Goal: Transaction & Acquisition: Purchase product/service

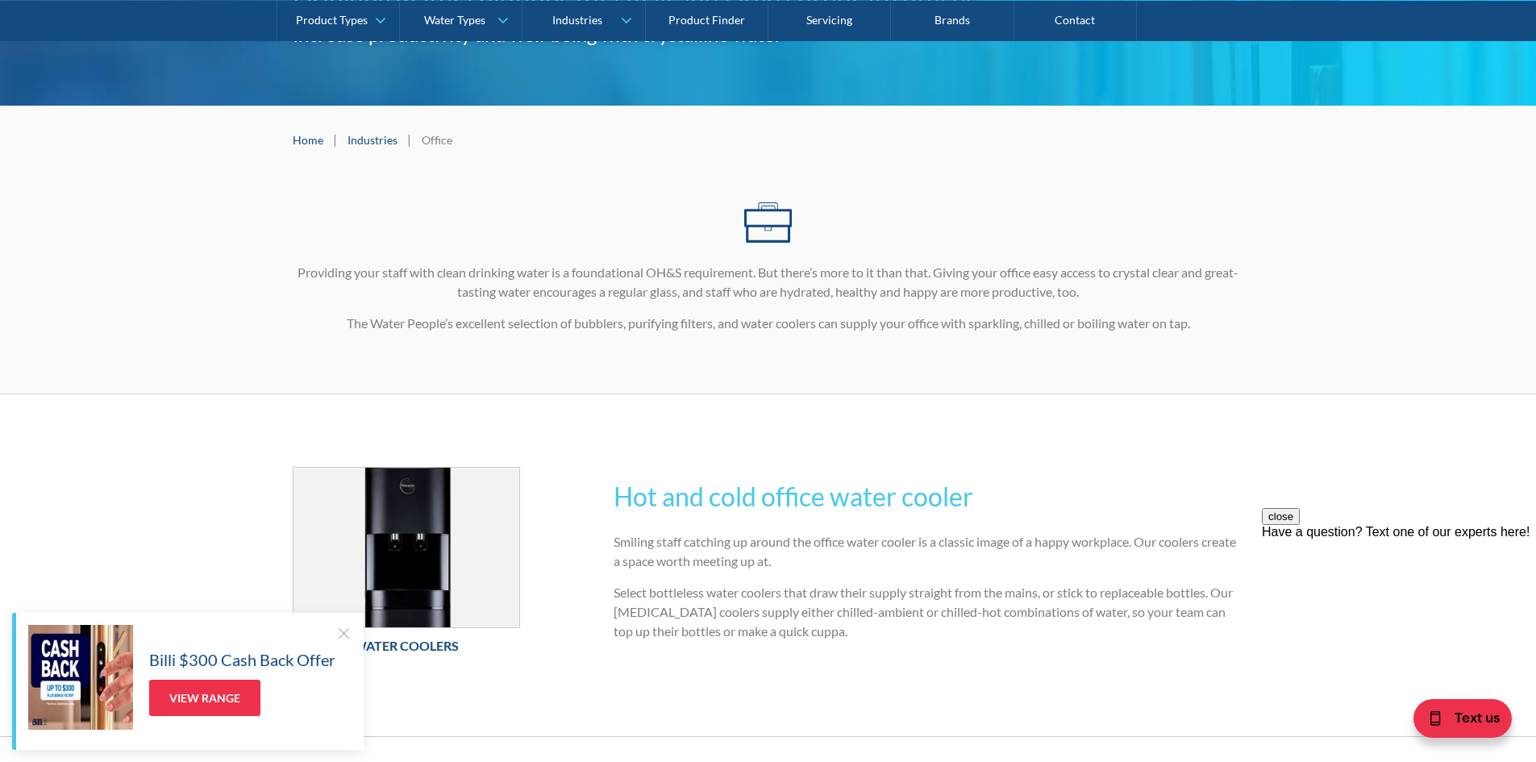
scroll to position [242, 0]
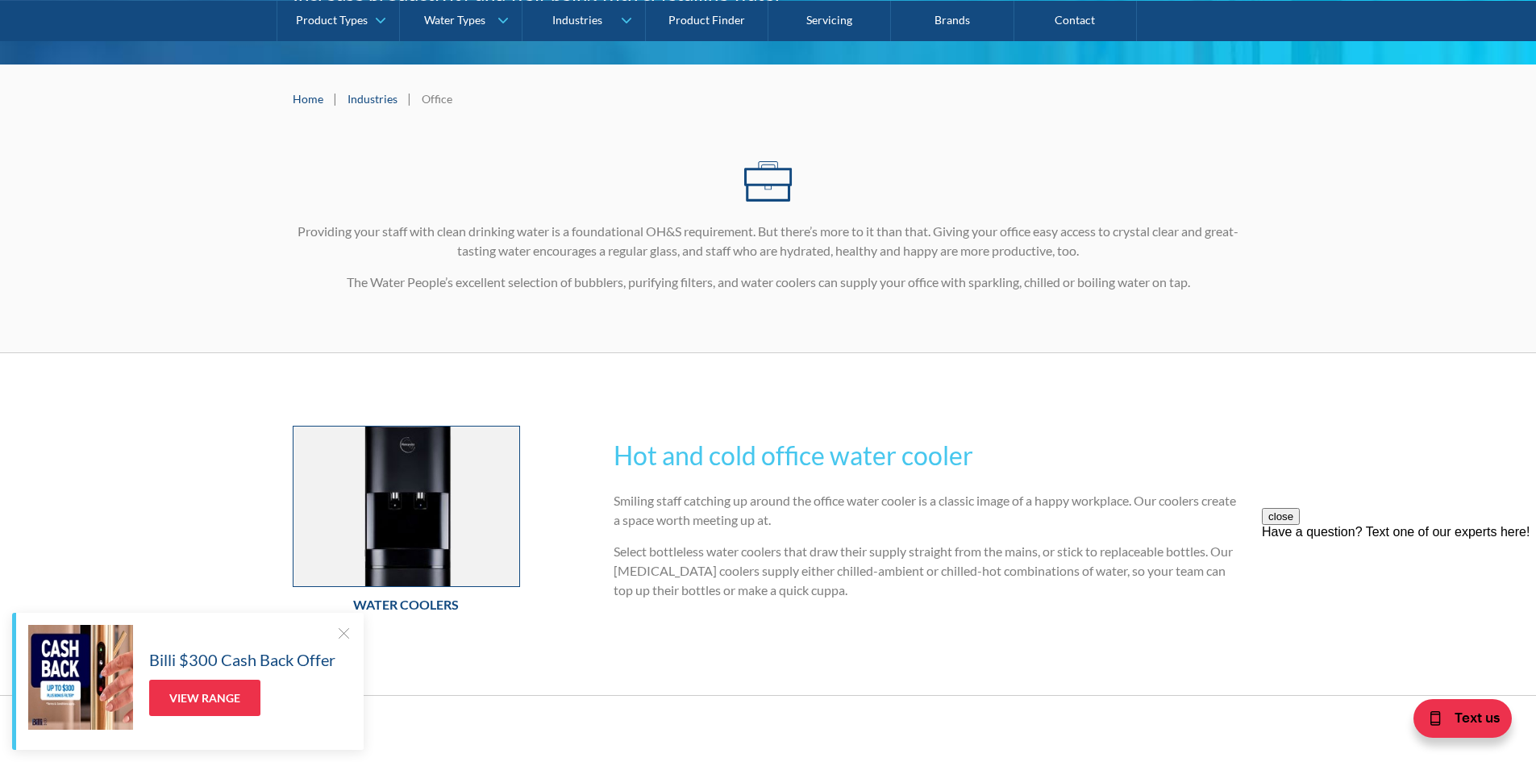
click at [392, 522] on img at bounding box center [407, 507] width 227 height 160
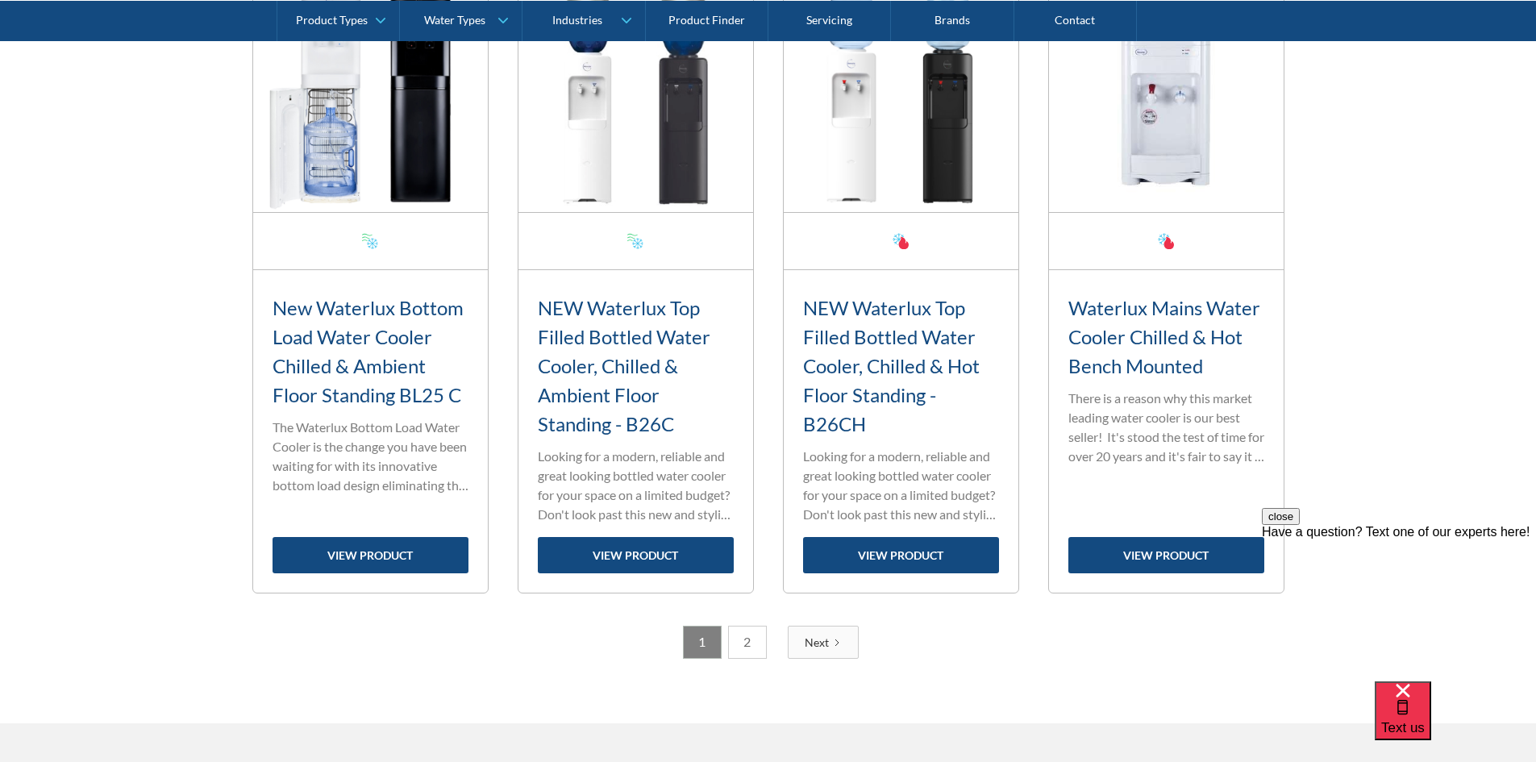
scroll to position [2580, 0]
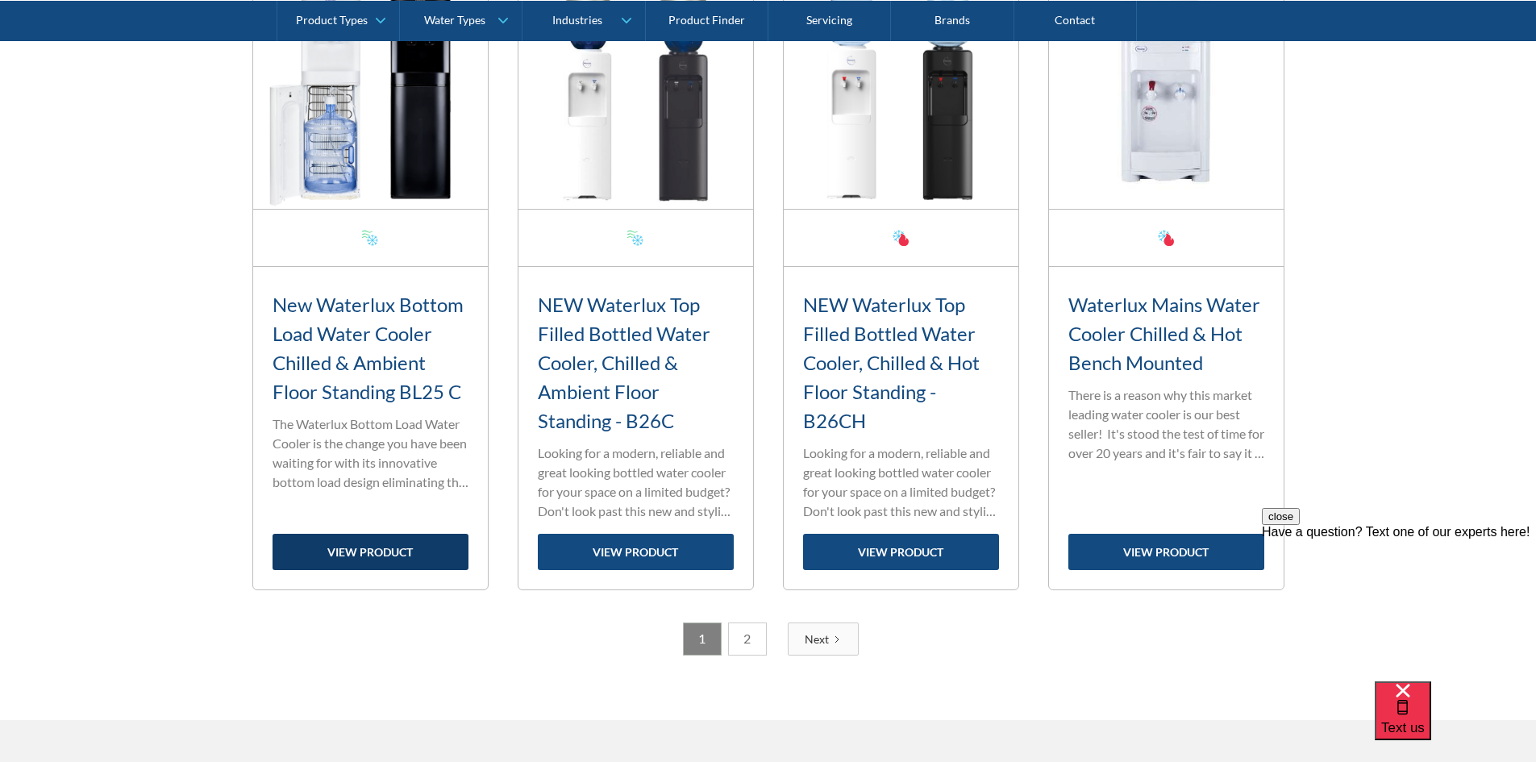
click at [386, 549] on link "view product" at bounding box center [371, 552] width 196 height 36
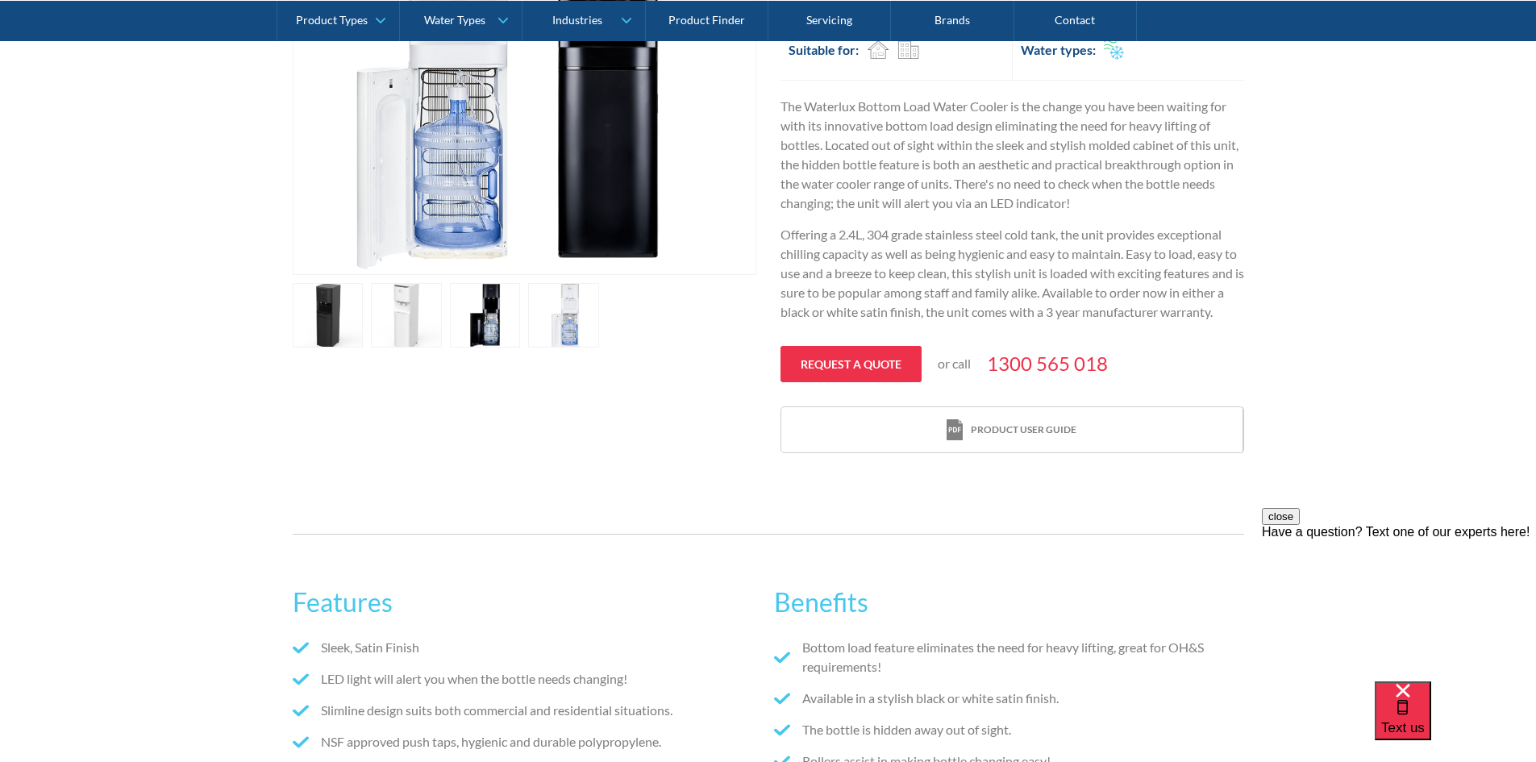
scroll to position [726, 0]
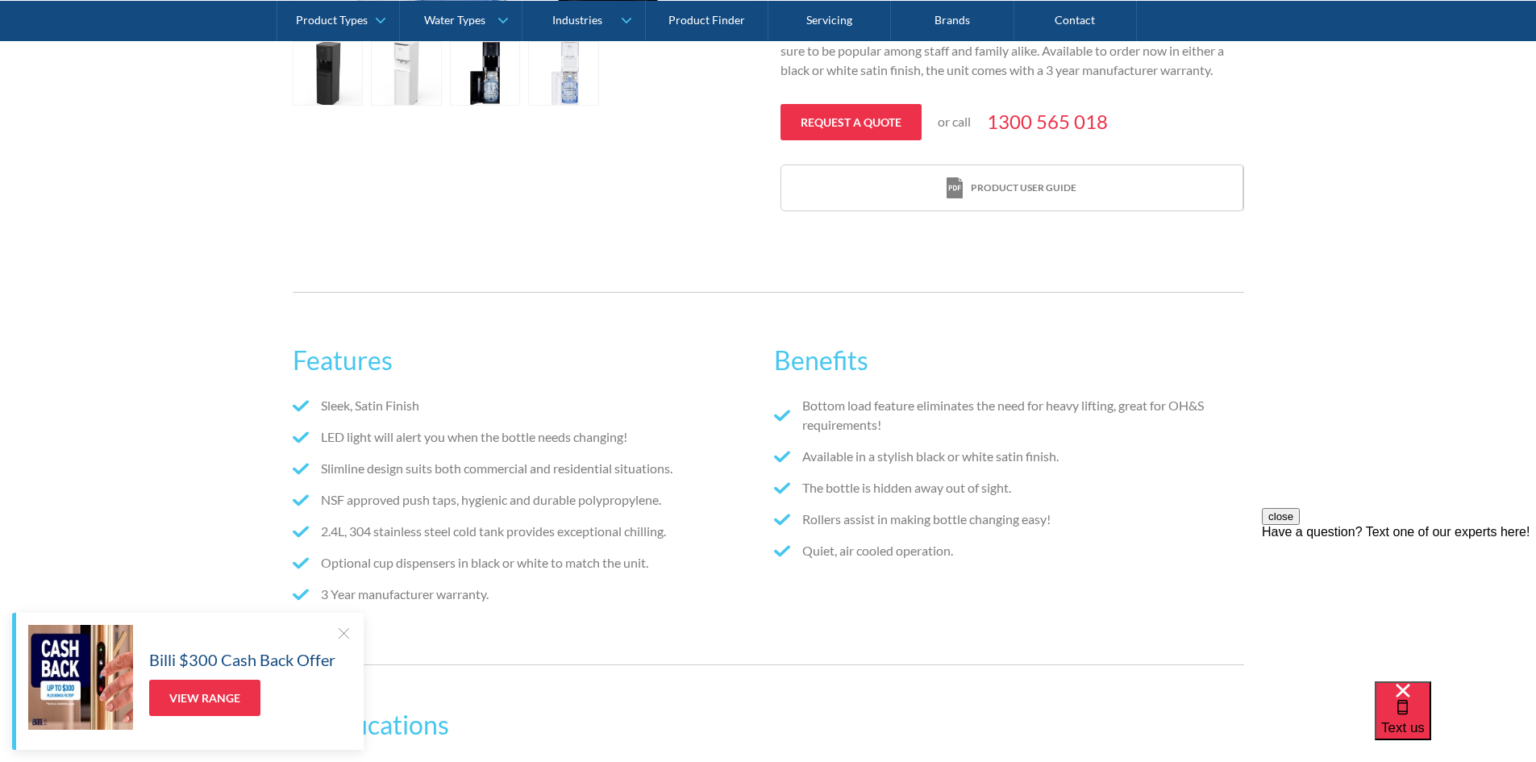
click at [338, 629] on div at bounding box center [343, 633] width 16 height 16
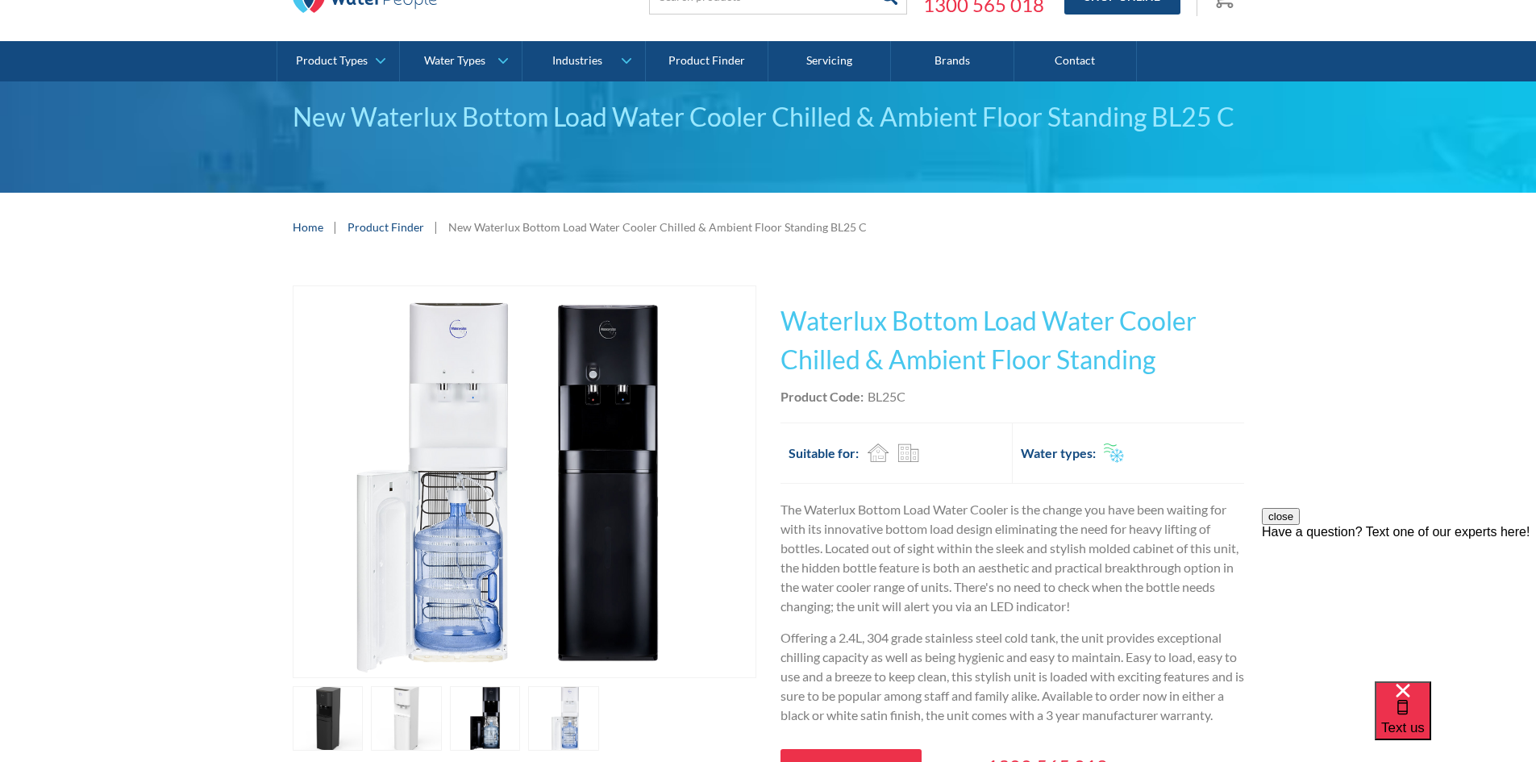
scroll to position [0, 0]
